Goal: Task Accomplishment & Management: Use online tool/utility

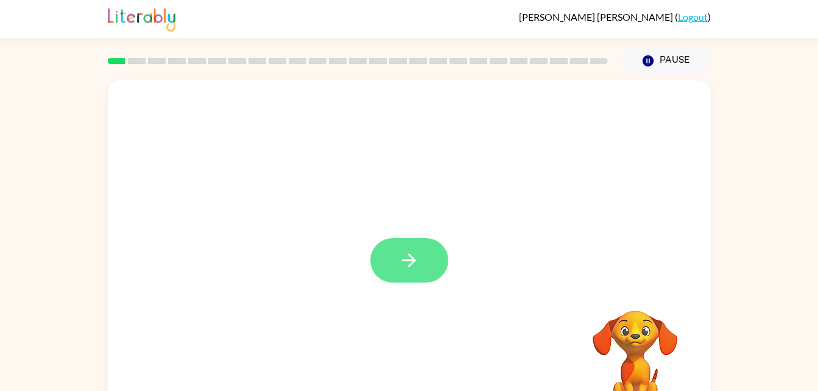
click at [424, 269] on button "button" at bounding box center [409, 260] width 78 height 44
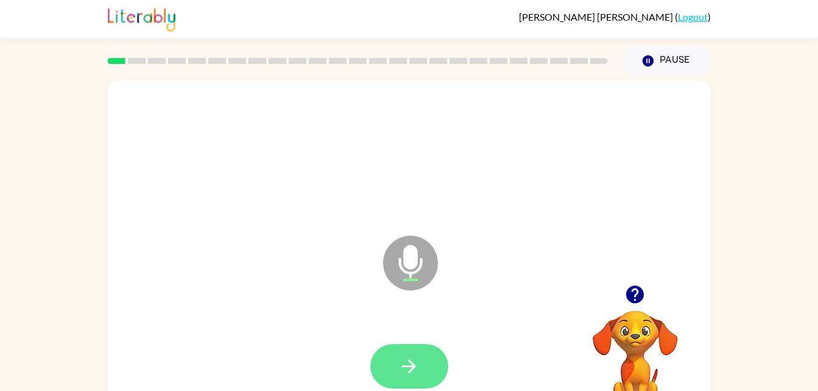
click at [428, 348] on button "button" at bounding box center [409, 366] width 78 height 44
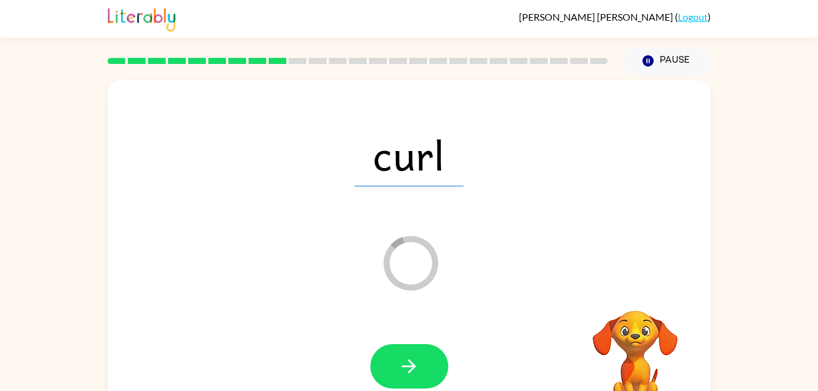
click at [13, 340] on div "curl Loader Your response is being sent to our graders Your browser must suppor…" at bounding box center [409, 251] width 818 height 353
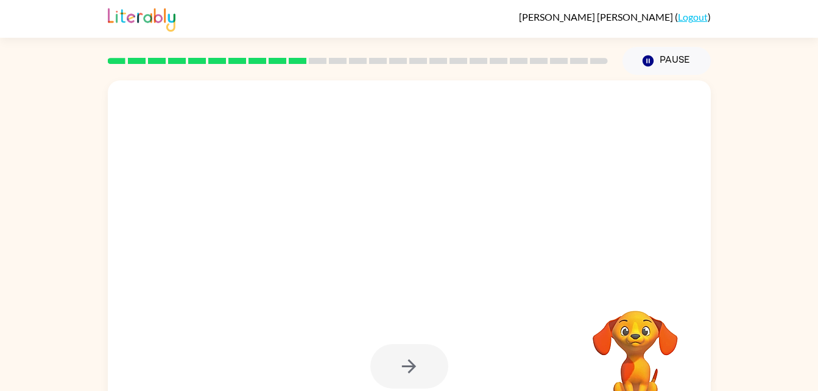
click at [17, 343] on div "Your browser must support playing .mp4 files to use Literably. Please try using…" at bounding box center [409, 251] width 818 height 353
click at [17, 345] on div "Your browser must support playing .mp4 files to use Literably. Please try using…" at bounding box center [409, 251] width 818 height 353
click at [17, 340] on div "Your browser must support playing .mp4 files to use Literably. Please try using…" at bounding box center [409, 251] width 818 height 353
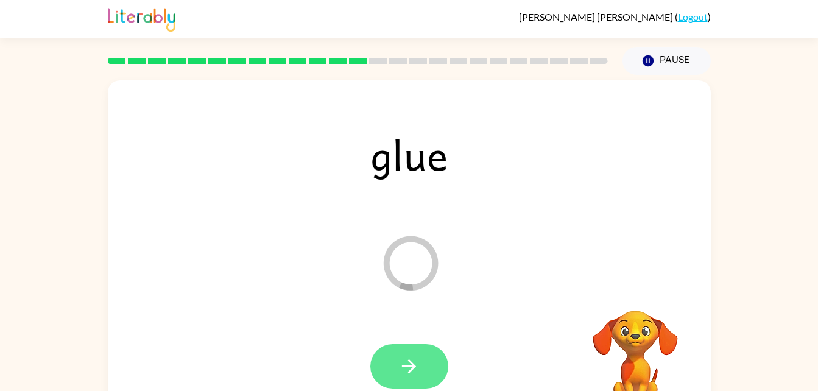
click at [424, 355] on button "button" at bounding box center [409, 366] width 78 height 44
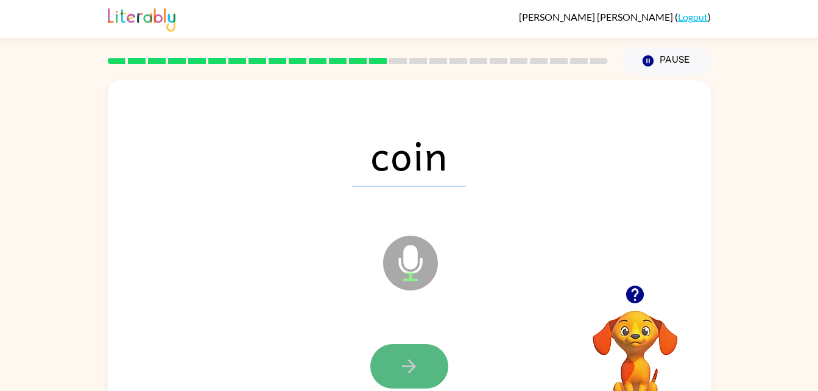
click at [427, 370] on button "button" at bounding box center [409, 366] width 78 height 44
click at [409, 376] on icon "button" at bounding box center [408, 366] width 21 height 21
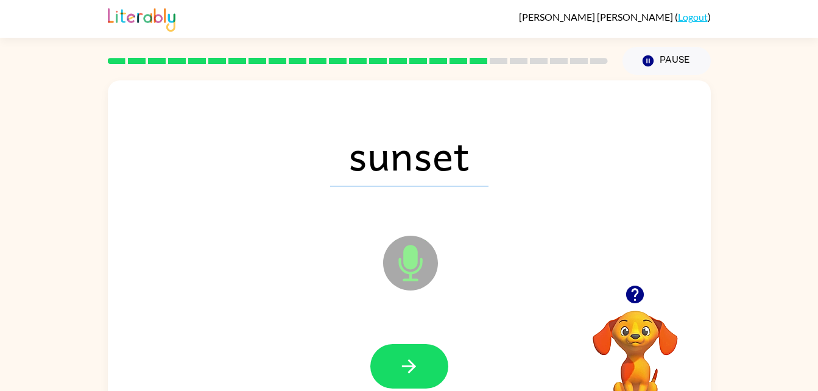
click at [409, 376] on icon "button" at bounding box center [408, 366] width 21 height 21
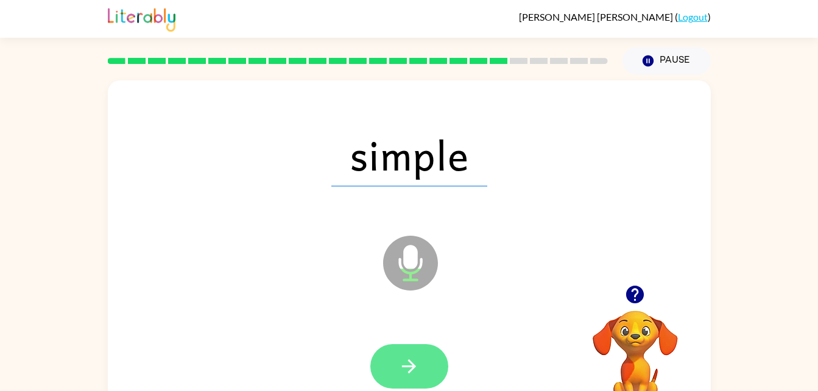
drag, startPoint x: 409, startPoint y: 376, endPoint x: 408, endPoint y: 383, distance: 7.3
click at [408, 383] on button "button" at bounding box center [409, 366] width 78 height 44
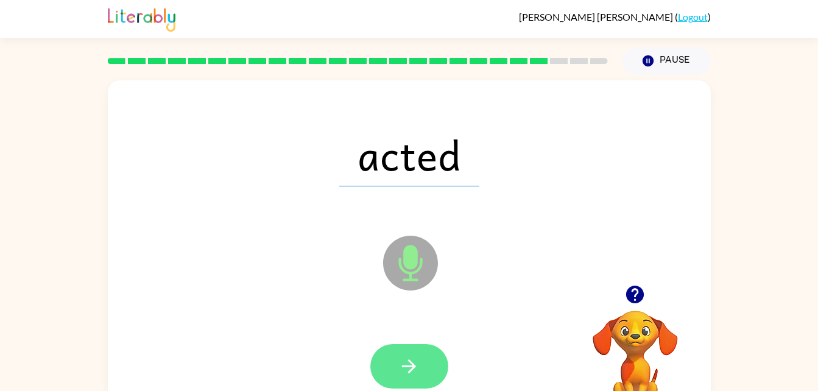
click at [426, 362] on button "button" at bounding box center [409, 366] width 78 height 44
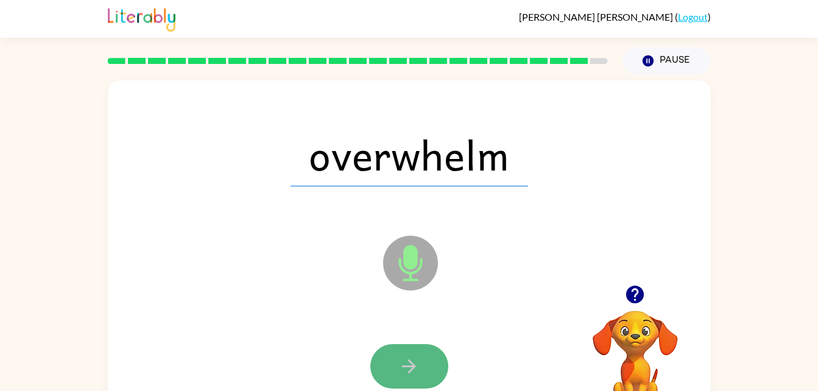
click at [425, 363] on button "button" at bounding box center [409, 366] width 78 height 44
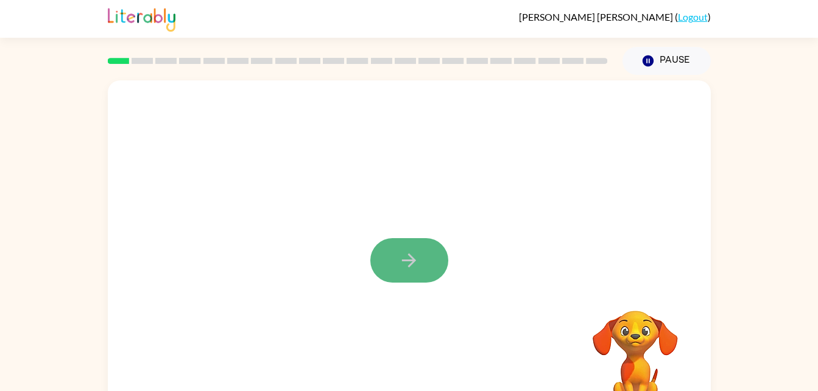
click at [384, 277] on button "button" at bounding box center [409, 260] width 78 height 44
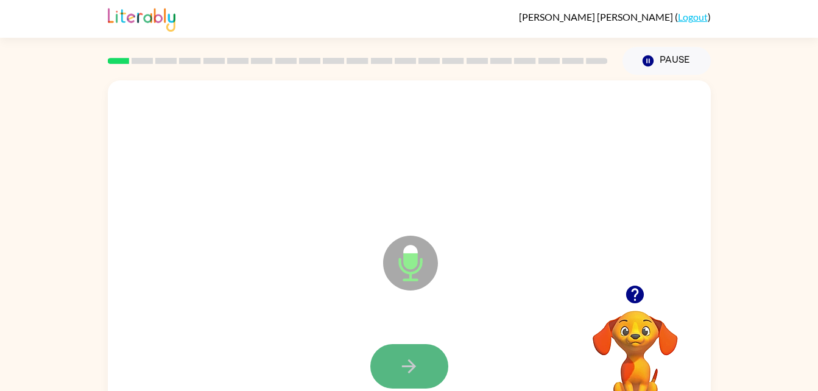
click at [435, 365] on button "button" at bounding box center [409, 366] width 78 height 44
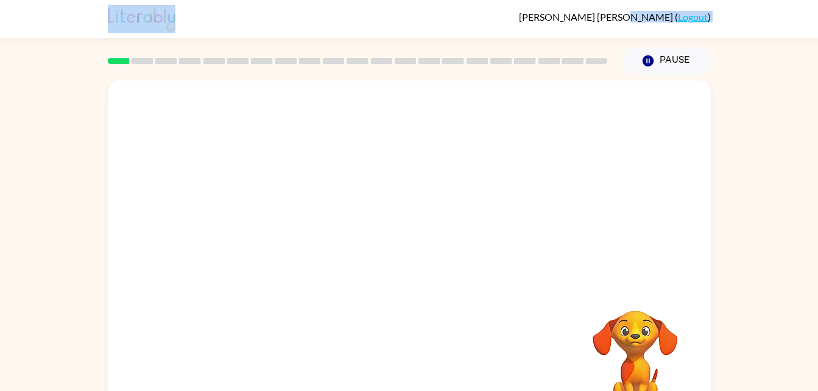
drag, startPoint x: 451, startPoint y: 365, endPoint x: 675, endPoint y: -7, distance: 434.8
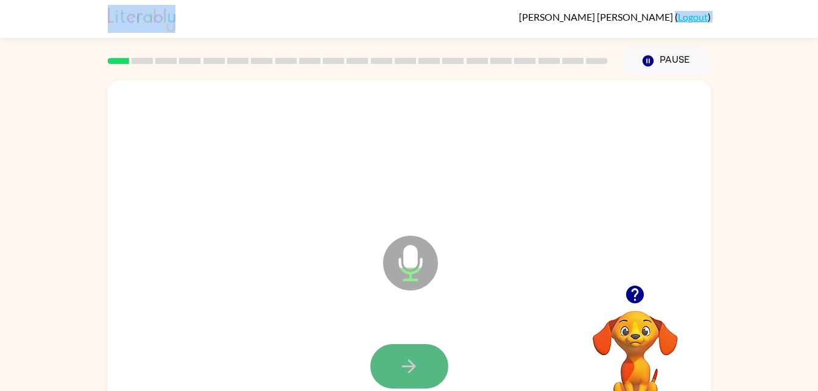
click at [419, 350] on button "button" at bounding box center [409, 366] width 78 height 44
click at [426, 356] on button "button" at bounding box center [409, 366] width 78 height 44
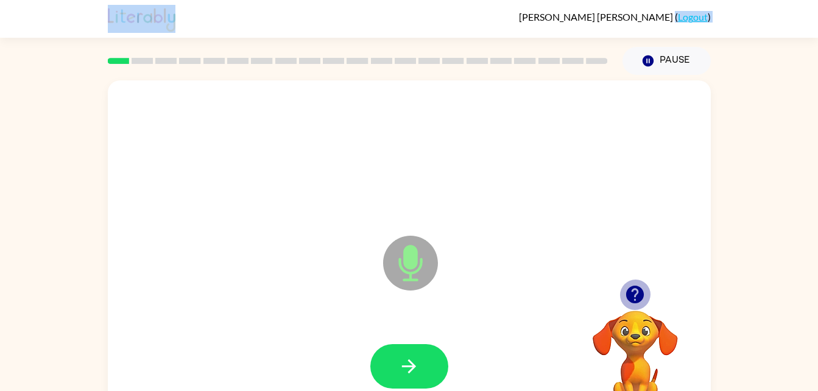
click at [641, 294] on icon "button" at bounding box center [635, 295] width 18 height 18
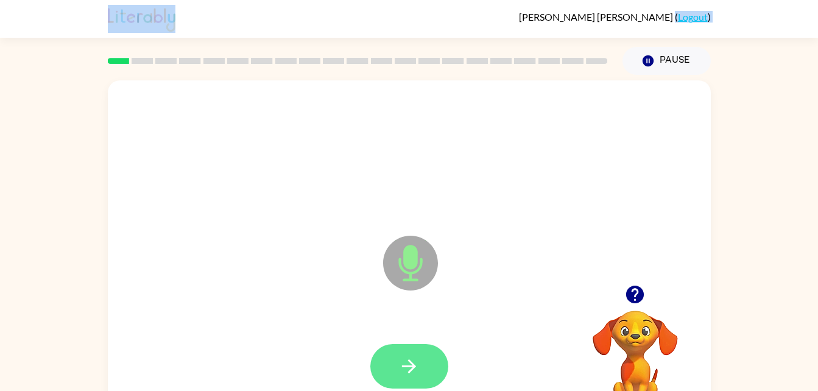
click at [402, 373] on icon "button" at bounding box center [408, 366] width 21 height 21
click at [419, 351] on button "button" at bounding box center [409, 366] width 78 height 44
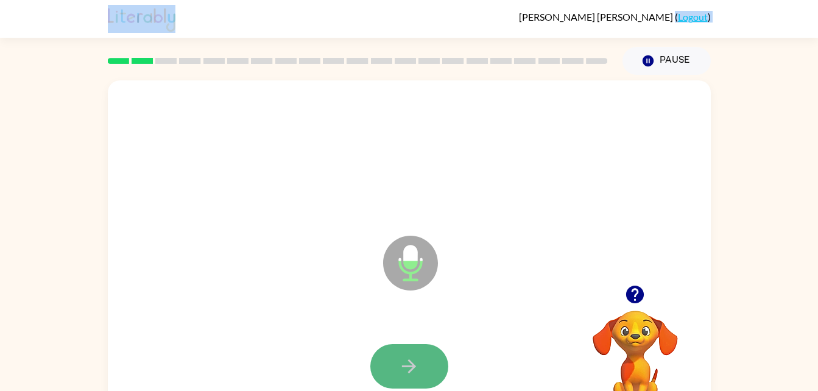
click at [422, 371] on button "button" at bounding box center [409, 366] width 78 height 44
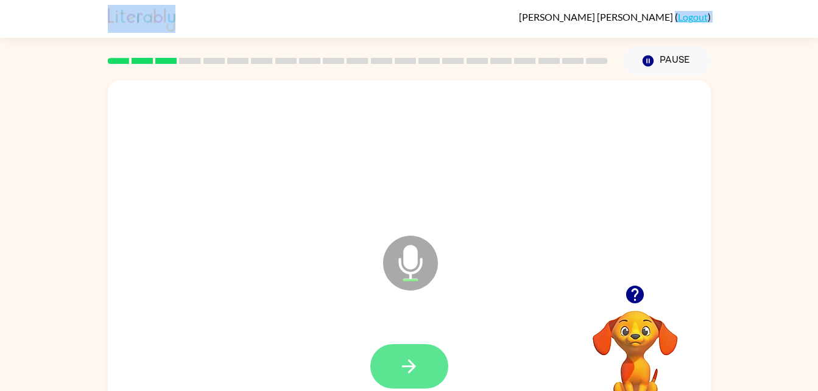
click at [422, 371] on button "button" at bounding box center [409, 366] width 78 height 44
click at [422, 371] on div at bounding box center [409, 366] width 78 height 44
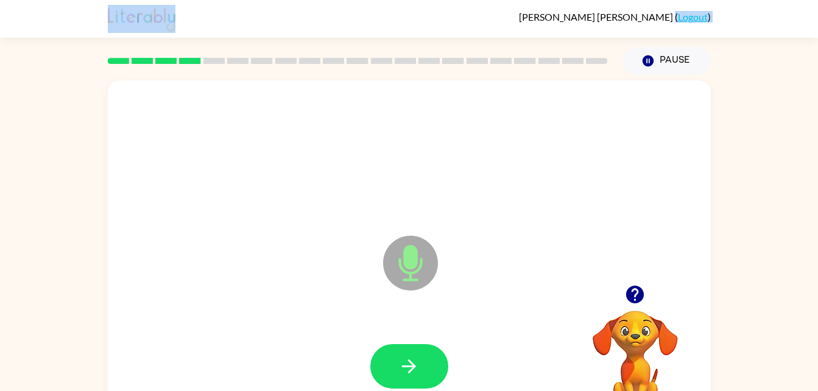
click at [420, 371] on button "button" at bounding box center [409, 366] width 78 height 44
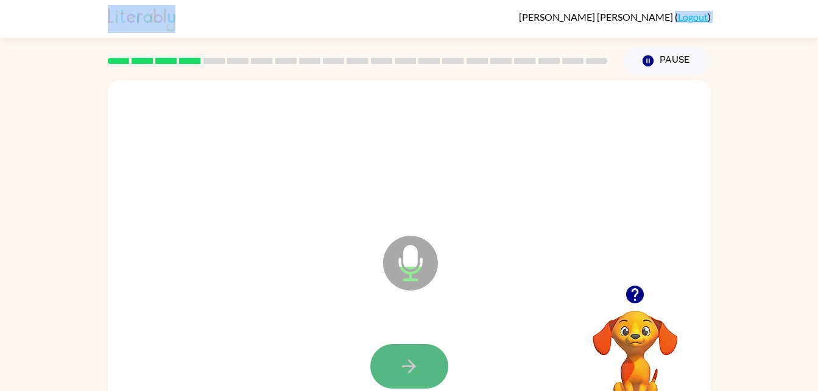
click at [417, 371] on icon "button" at bounding box center [408, 366] width 21 height 21
click at [414, 379] on button "button" at bounding box center [409, 366] width 78 height 44
click at [434, 376] on button "button" at bounding box center [409, 366] width 78 height 44
click at [430, 373] on button "button" at bounding box center [409, 366] width 78 height 44
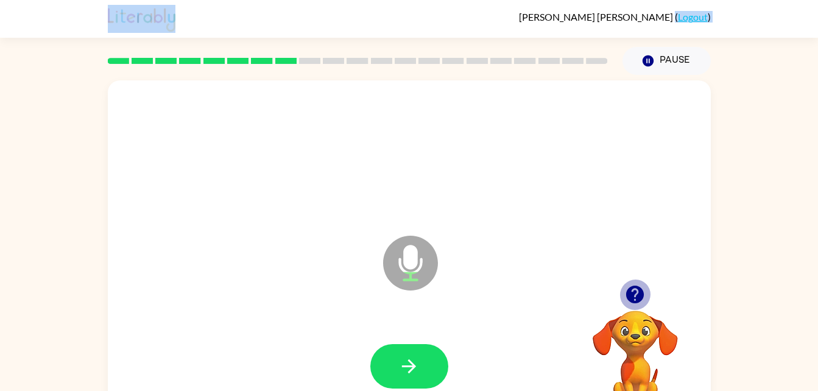
click at [637, 305] on icon "button" at bounding box center [634, 294] width 21 height 21
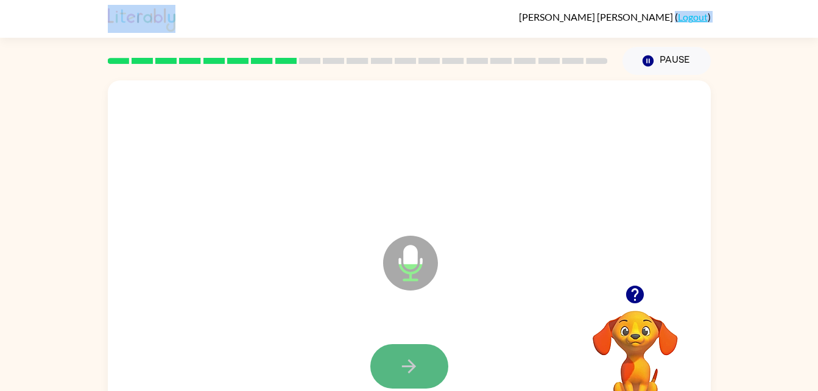
click at [420, 367] on button "button" at bounding box center [409, 366] width 78 height 44
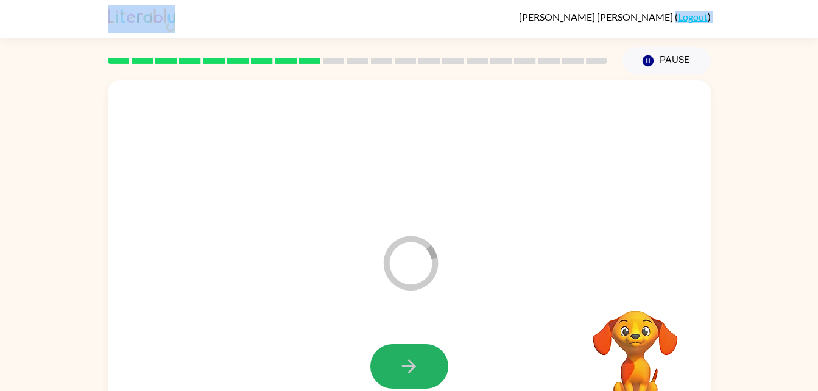
drag, startPoint x: 420, startPoint y: 367, endPoint x: 525, endPoint y: 282, distance: 135.5
click at [420, 367] on button "button" at bounding box center [409, 366] width 78 height 44
click at [420, 367] on div at bounding box center [409, 366] width 78 height 44
click at [427, 376] on div at bounding box center [409, 366] width 78 height 44
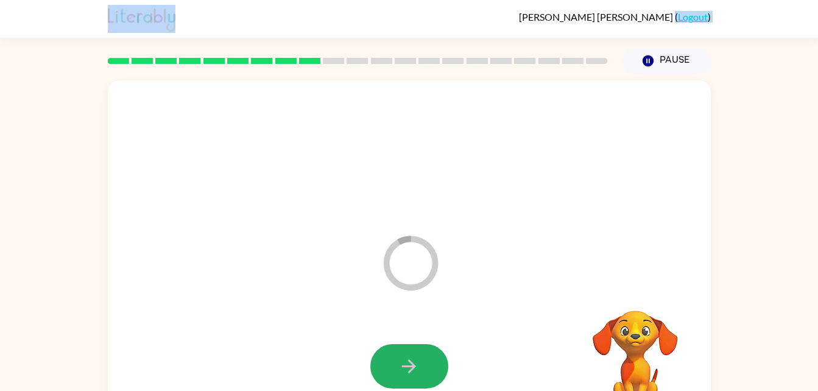
click at [427, 376] on div at bounding box center [409, 366] width 78 height 44
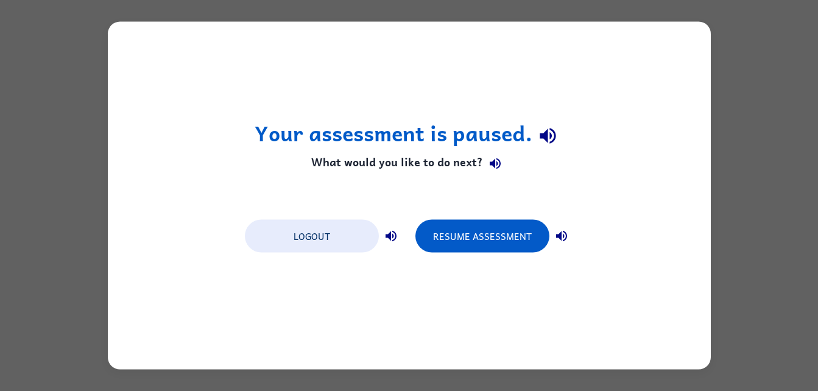
drag, startPoint x: 525, startPoint y: 282, endPoint x: 535, endPoint y: 329, distance: 47.9
click at [553, 220] on div "Resume Assessment" at bounding box center [494, 235] width 158 height 34
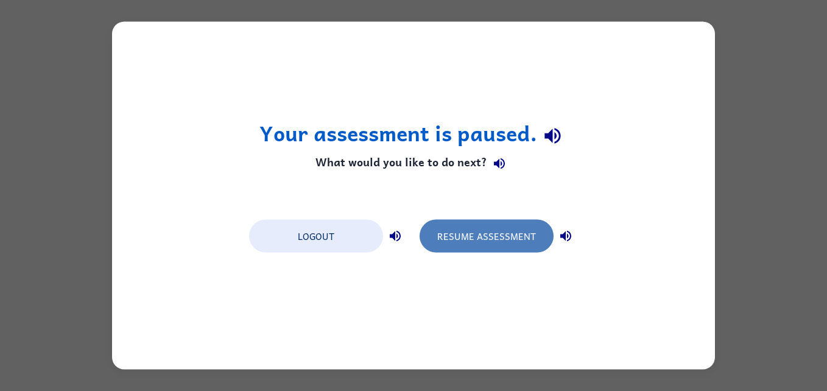
click at [463, 231] on button "Resume Assessment" at bounding box center [486, 236] width 134 height 33
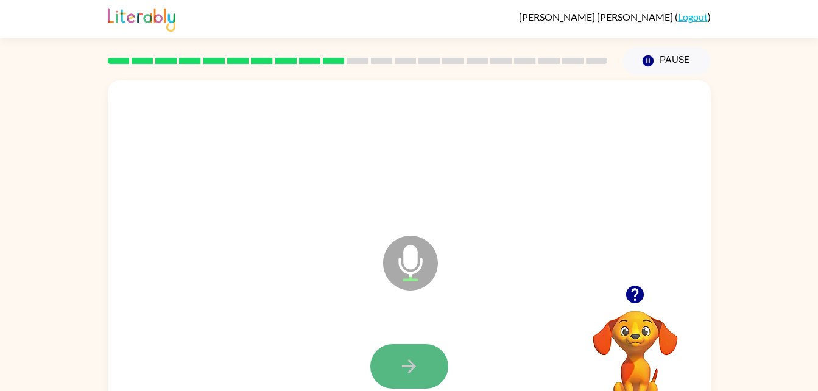
click at [396, 362] on button "button" at bounding box center [409, 366] width 78 height 44
click at [396, 359] on button "button" at bounding box center [409, 366] width 78 height 44
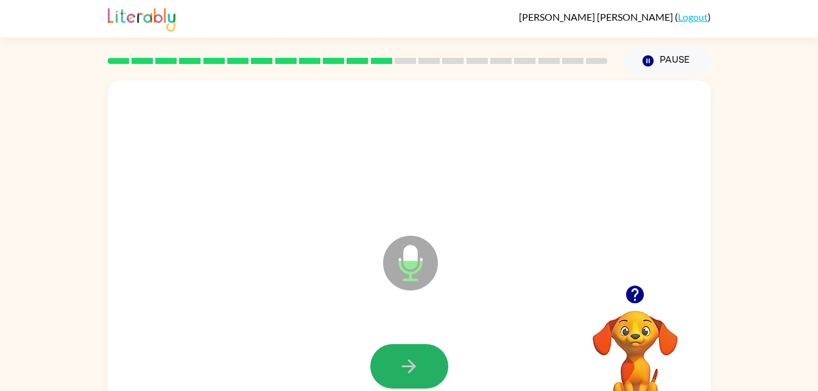
click at [396, 359] on button "button" at bounding box center [409, 366] width 78 height 44
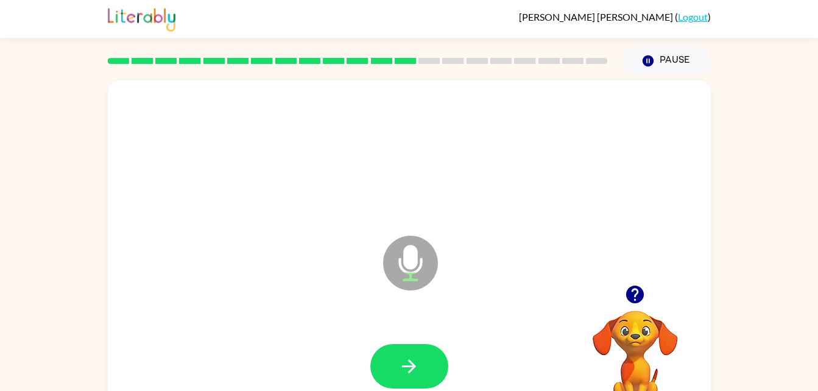
click at [396, 359] on button "button" at bounding box center [409, 366] width 78 height 44
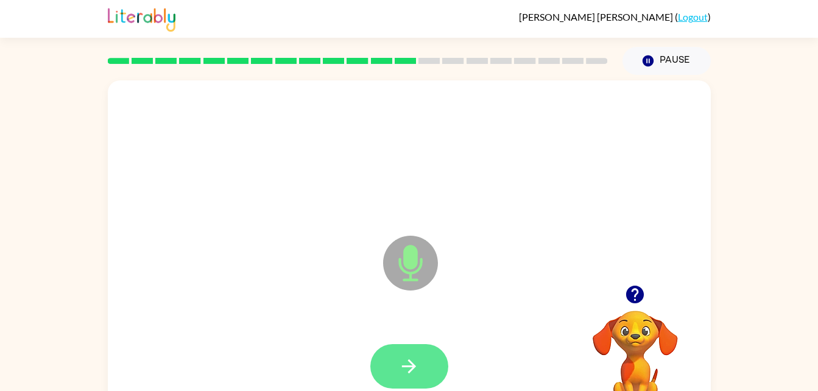
click at [396, 359] on button "button" at bounding box center [409, 366] width 78 height 44
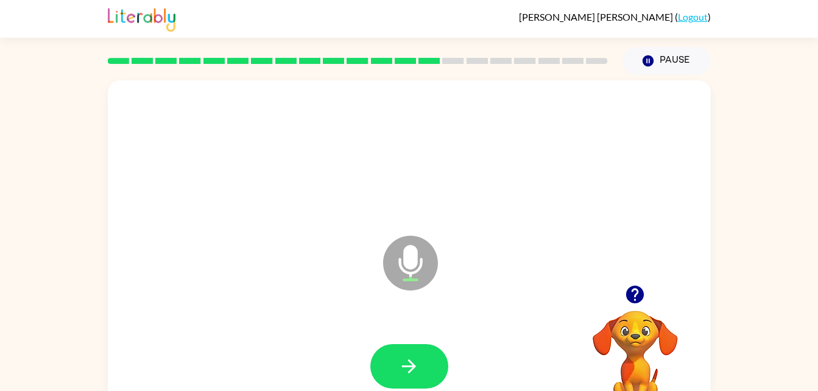
drag, startPoint x: 396, startPoint y: 359, endPoint x: 320, endPoint y: 332, distance: 80.9
click at [320, 332] on div at bounding box center [409, 367] width 578 height 100
click at [401, 349] on button "button" at bounding box center [409, 366] width 78 height 44
click at [401, 356] on icon "button" at bounding box center [408, 366] width 21 height 21
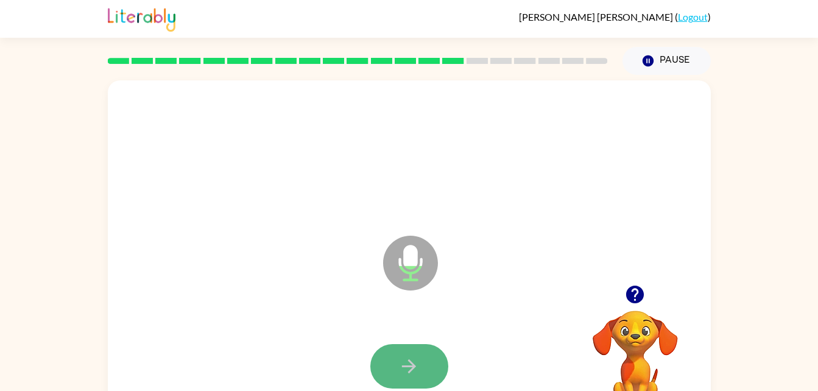
drag, startPoint x: 401, startPoint y: 356, endPoint x: 379, endPoint y: 357, distance: 21.3
click at [379, 357] on button "button" at bounding box center [409, 366] width 78 height 44
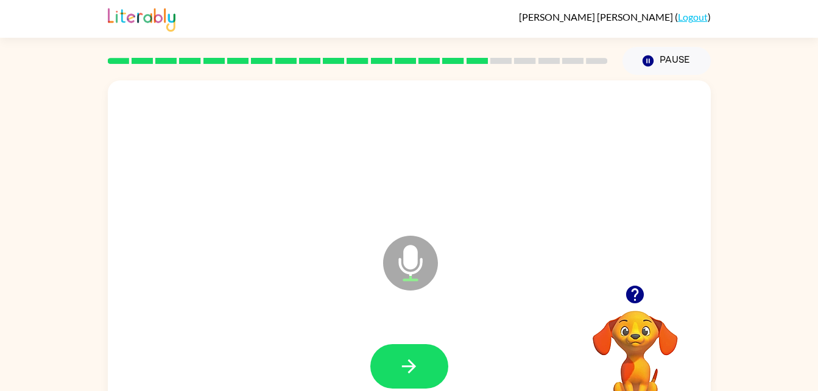
click at [635, 298] on icon "button" at bounding box center [635, 295] width 18 height 18
click at [439, 370] on button "button" at bounding box center [409, 366] width 78 height 44
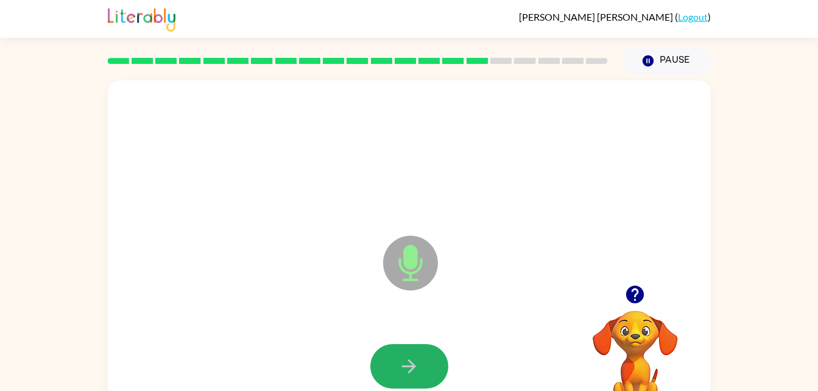
click at [439, 370] on button "button" at bounding box center [409, 366] width 78 height 44
click at [435, 356] on button "button" at bounding box center [409, 366] width 78 height 44
click at [430, 379] on button "button" at bounding box center [409, 366] width 78 height 44
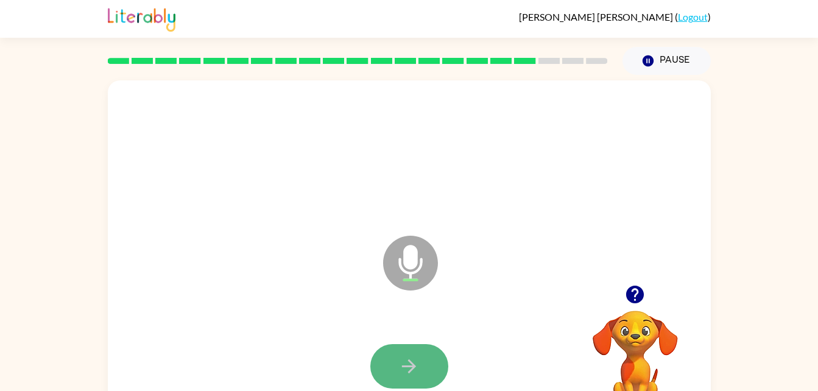
click at [424, 374] on button "button" at bounding box center [409, 366] width 78 height 44
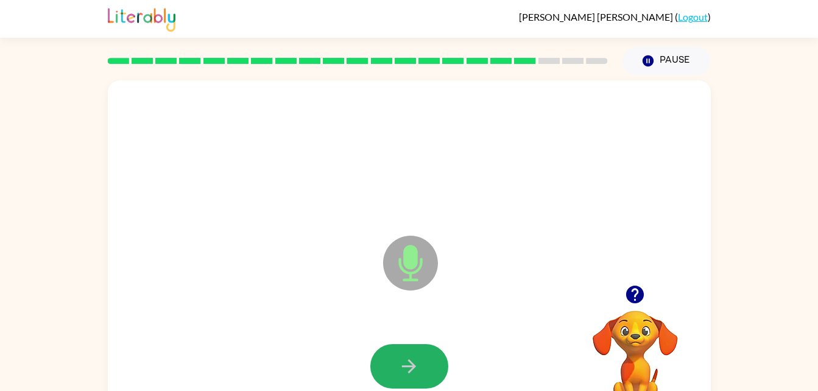
click at [424, 374] on button "button" at bounding box center [409, 366] width 78 height 44
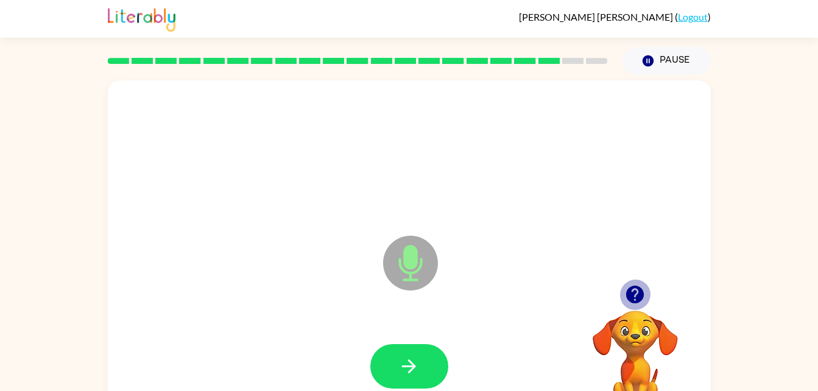
click at [637, 290] on icon "button" at bounding box center [634, 294] width 21 height 21
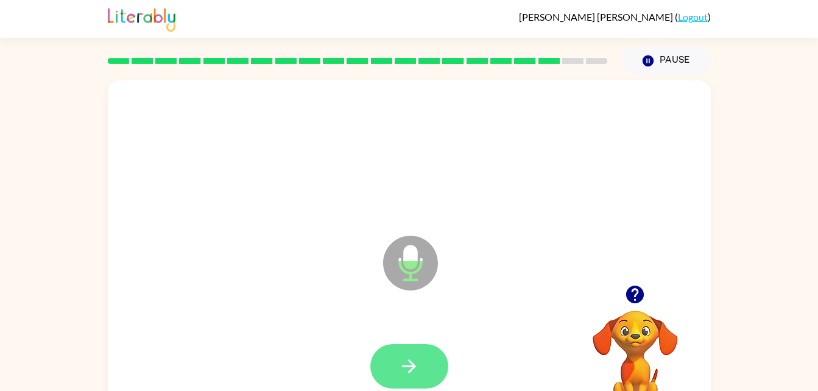
drag, startPoint x: 617, startPoint y: 309, endPoint x: 432, endPoint y: 361, distance: 191.6
click at [432, 361] on div "Microphone The Microphone is here when it is your turn to talk Your browser mus…" at bounding box center [409, 254] width 603 height 348
click at [432, 361] on button "button" at bounding box center [409, 366] width 78 height 44
click at [432, 363] on button "button" at bounding box center [409, 366] width 78 height 44
click at [440, 371] on button "button" at bounding box center [409, 366] width 78 height 44
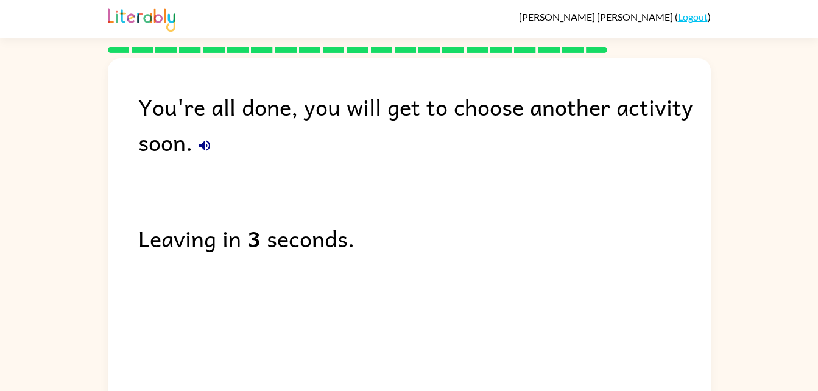
click at [433, 365] on div "You're all done, you will get to choose another activity soon. Leaving in 3 sec…" at bounding box center [409, 229] width 603 height 342
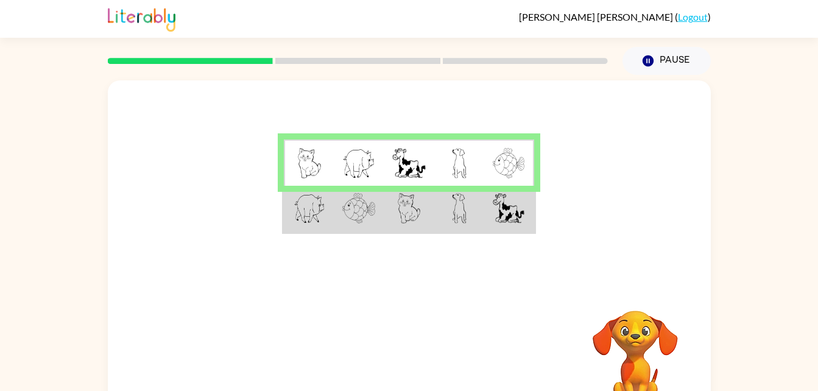
click at [527, 212] on td at bounding box center [509, 209] width 50 height 47
click at [496, 220] on img at bounding box center [509, 208] width 32 height 30
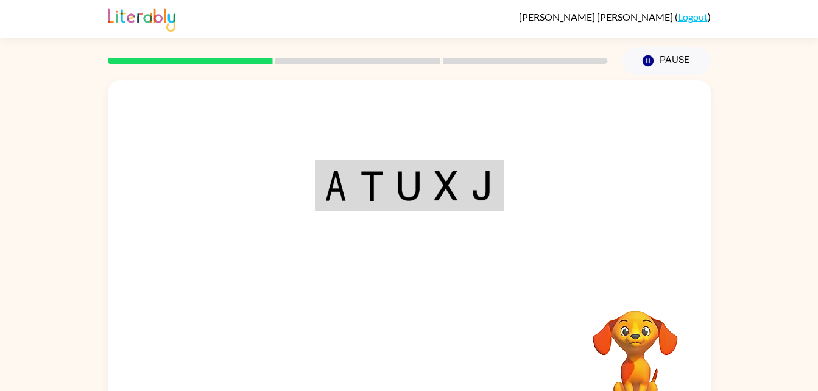
click at [424, 367] on div "Your browser must support playing .mp4 files to use Literably. Please try using…" at bounding box center [409, 254] width 603 height 348
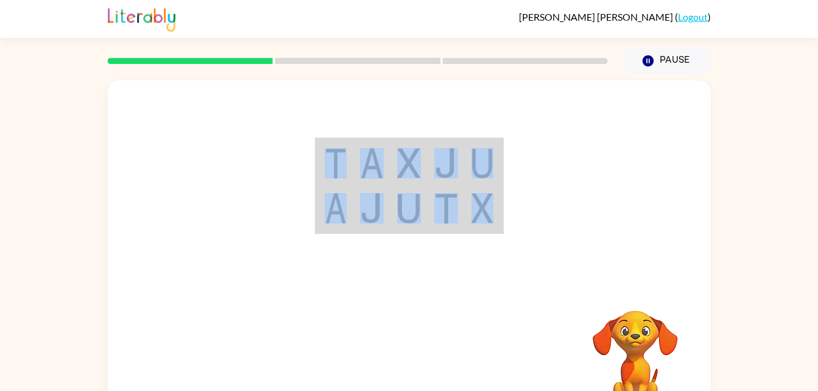
drag, startPoint x: 424, startPoint y: 367, endPoint x: 426, endPoint y: 273, distance: 94.4
click at [426, 273] on div "Your browser must support playing .mp4 files to use Literably. Please try using…" at bounding box center [409, 254] width 603 height 348
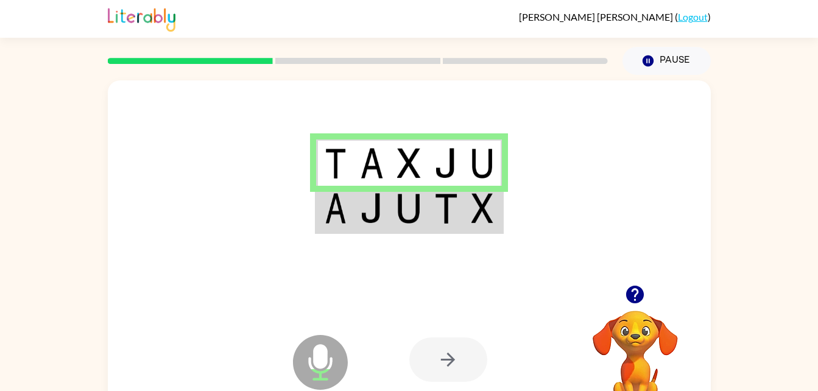
click at [426, 202] on td at bounding box center [408, 209] width 37 height 47
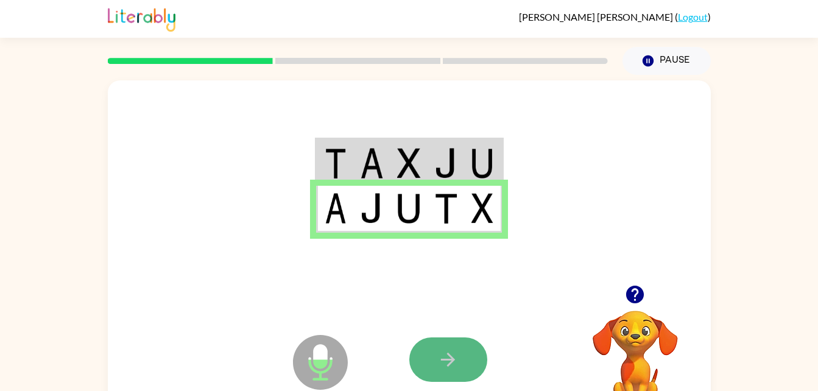
click at [435, 354] on button "button" at bounding box center [448, 359] width 78 height 44
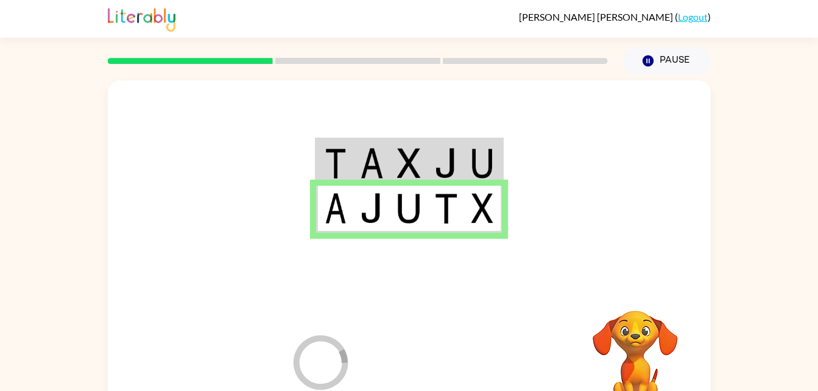
click at [436, 354] on div at bounding box center [499, 359] width 180 height 137
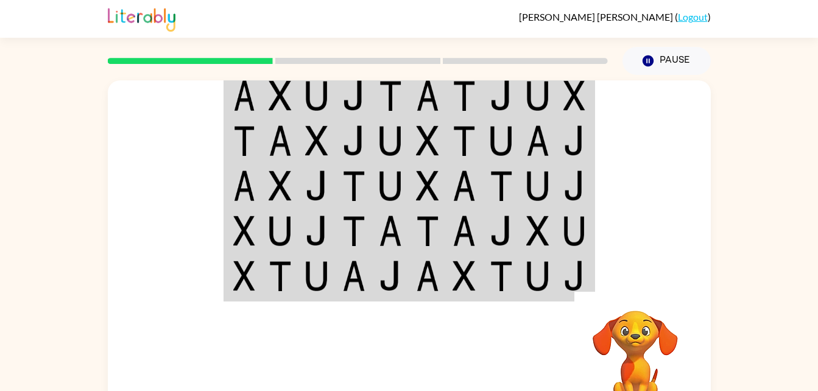
drag, startPoint x: 639, startPoint y: 251, endPoint x: 642, endPoint y: 286, distance: 35.4
click at [642, 286] on div "Your browser must support playing .mp4 files to use Literably. Please try using…" at bounding box center [409, 254] width 603 height 348
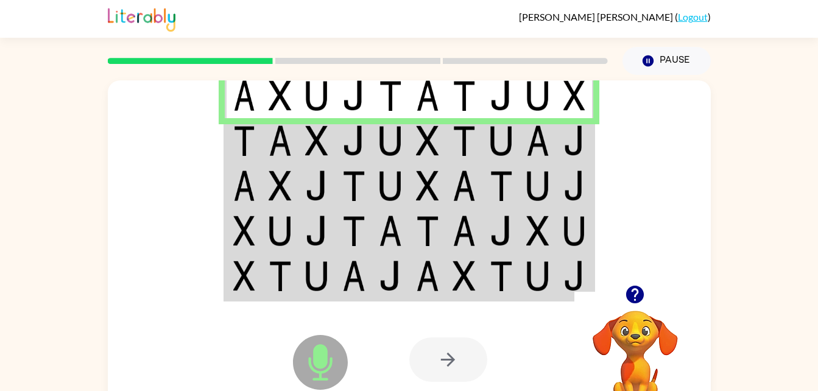
click at [572, 134] on img at bounding box center [574, 140] width 22 height 30
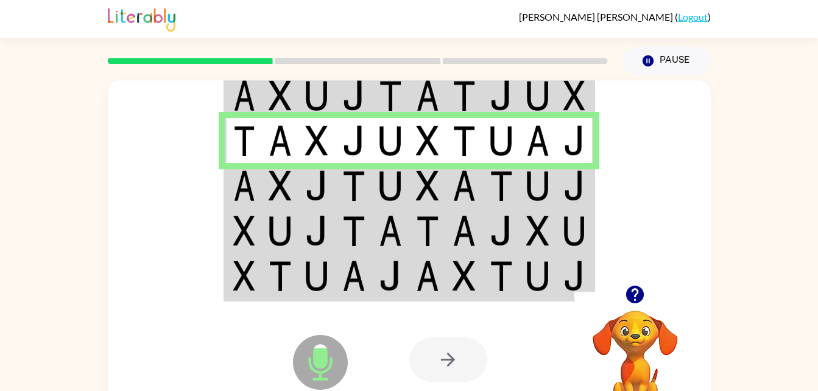
click at [240, 197] on img at bounding box center [244, 185] width 22 height 30
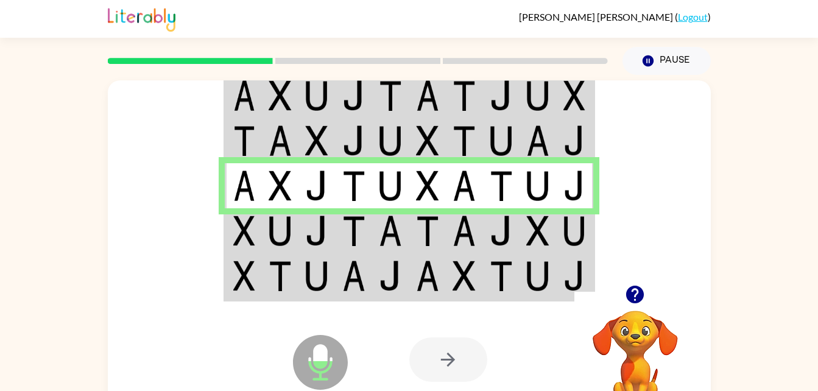
click at [339, 228] on td at bounding box center [353, 230] width 37 height 45
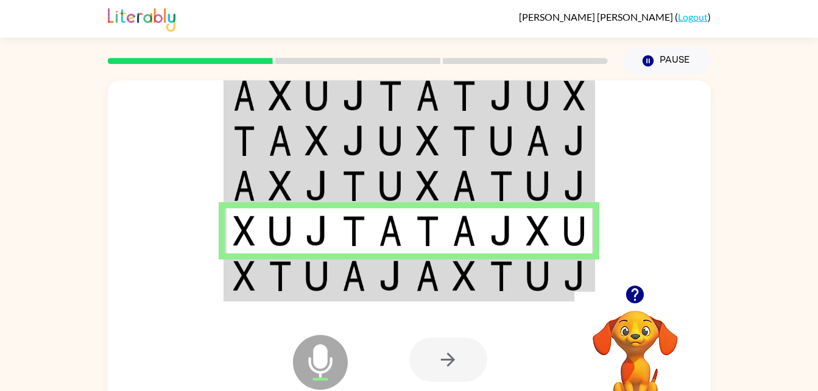
click at [239, 259] on td at bounding box center [243, 276] width 37 height 47
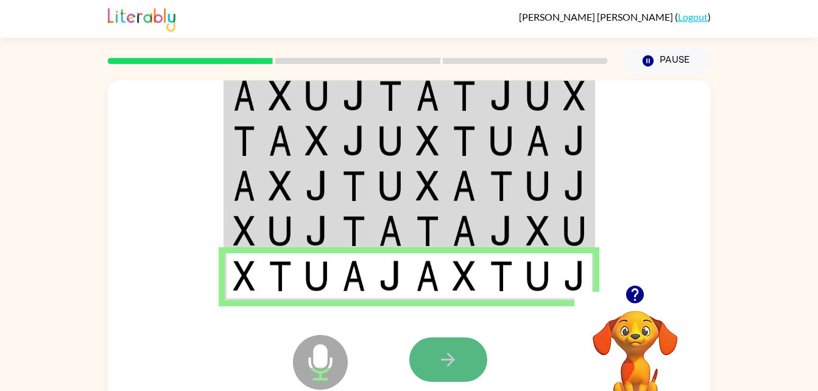
click at [443, 381] on button "button" at bounding box center [448, 359] width 78 height 44
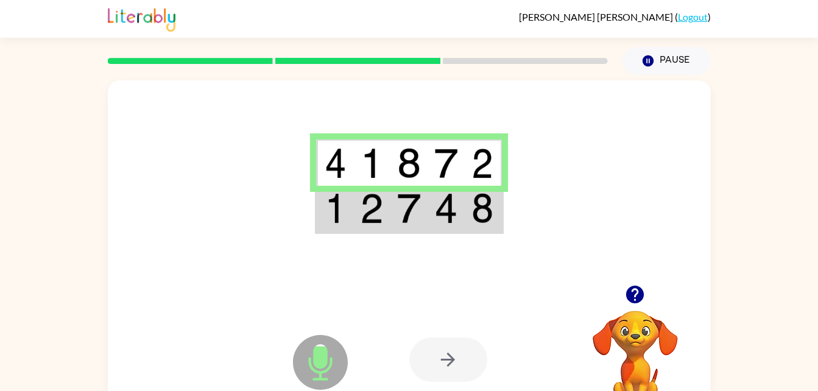
click at [336, 199] on img at bounding box center [336, 208] width 22 height 30
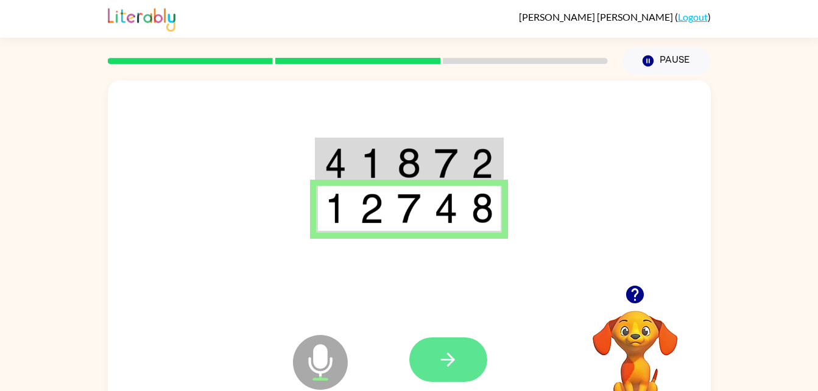
click at [443, 370] on icon "button" at bounding box center [447, 359] width 21 height 21
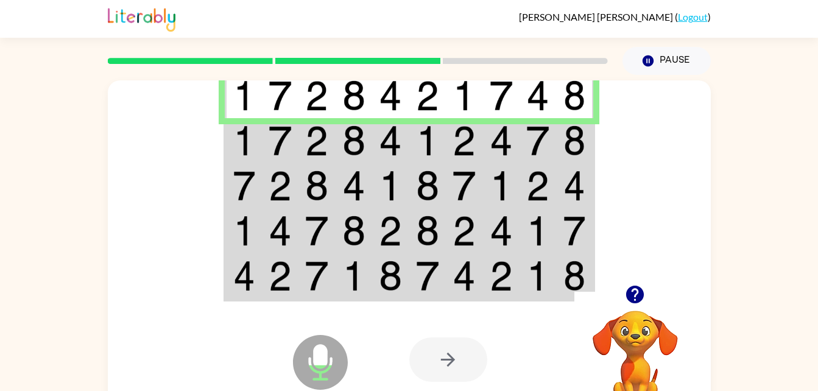
click at [320, 141] on img at bounding box center [316, 140] width 23 height 30
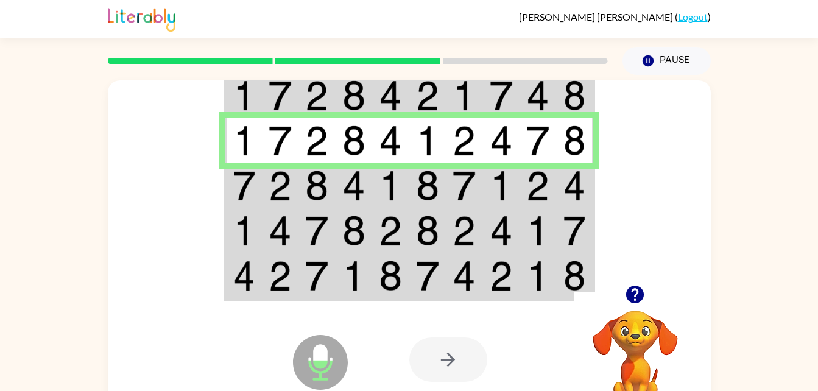
click at [267, 189] on td at bounding box center [280, 185] width 37 height 45
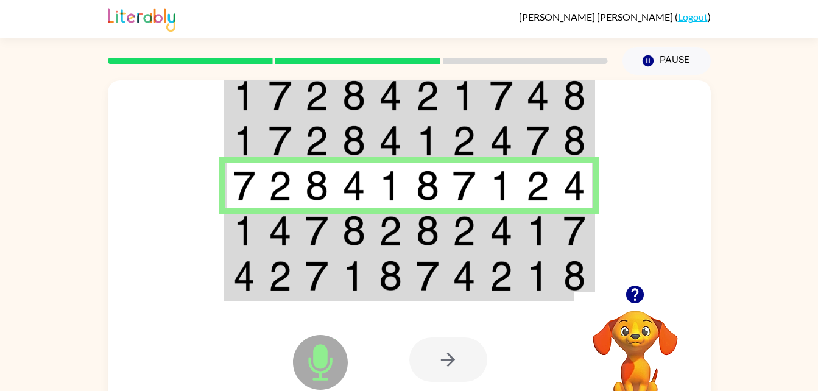
click at [248, 225] on img at bounding box center [244, 231] width 22 height 30
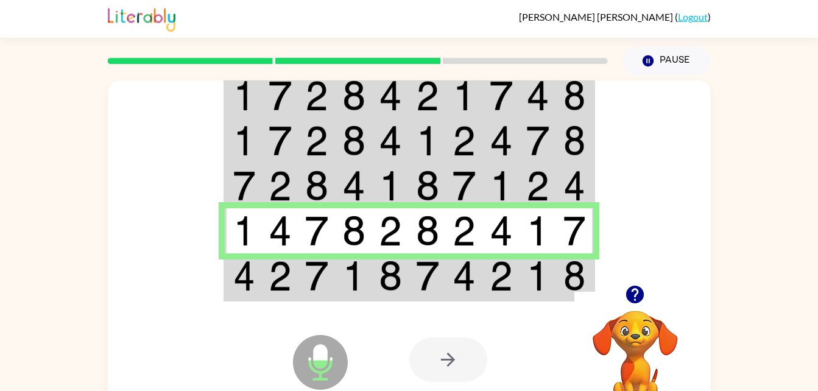
click at [291, 267] on img at bounding box center [280, 276] width 23 height 30
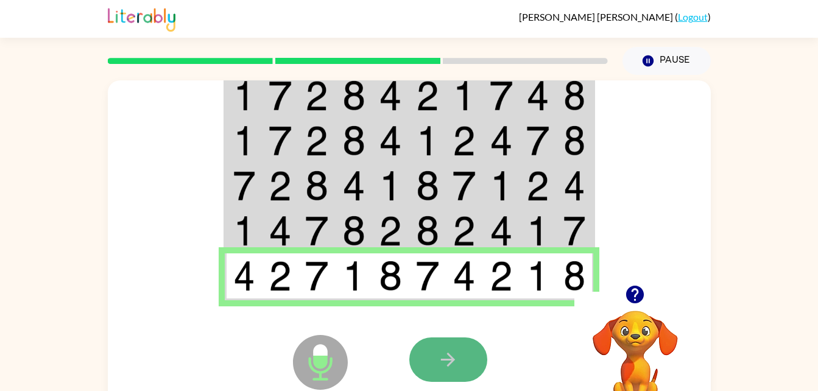
click at [451, 378] on button "button" at bounding box center [448, 359] width 78 height 44
